Goal: Task Accomplishment & Management: Manage account settings

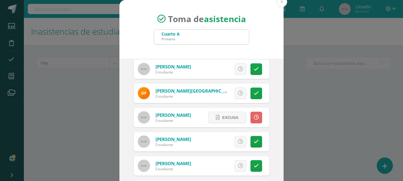
scroll to position [45, 0]
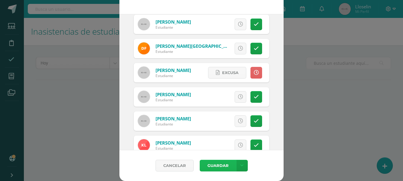
click at [222, 162] on button "Guardar" at bounding box center [218, 166] width 36 height 12
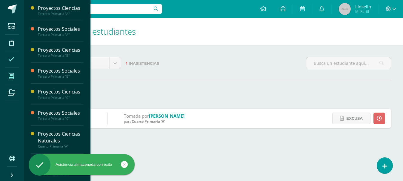
click at [12, 75] on icon at bounding box center [11, 76] width 5 height 6
